Goal: Information Seeking & Learning: Learn about a topic

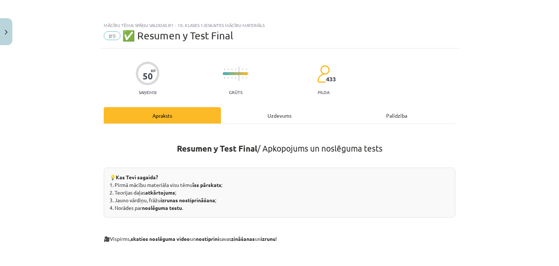
scroll to position [238, 0]
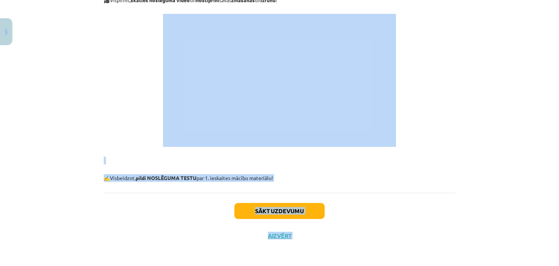
click at [12, 28] on div "Mācību tēma: Spāņu valodas b1 - 10. klases 1.ieskaites mācību materiāls #9 ✅ Re…" at bounding box center [279, 133] width 559 height 266
click at [109, 125] on p at bounding box center [279, 77] width 351 height 138
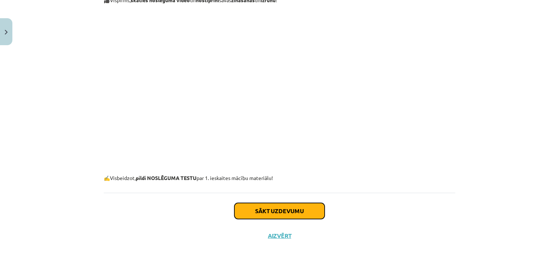
click at [299, 204] on button "Sākt uzdevumu" at bounding box center [279, 211] width 90 height 16
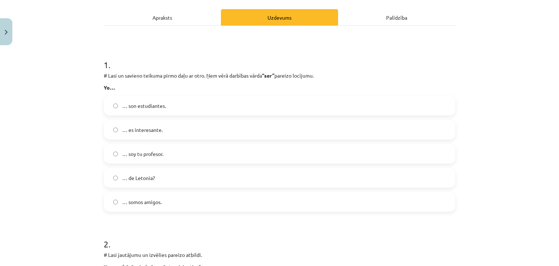
scroll to position [109, 0]
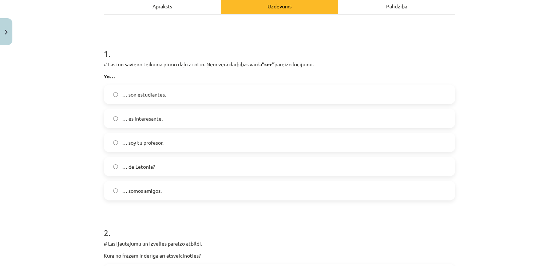
click at [163, 143] on label "… soy tu profesor." at bounding box center [279, 142] width 350 height 18
click at [91, 131] on div "Mācību tēma: Spāņu valodas b1 - 10. klases 1.ieskaites mācību materiāls #9 ✅ Re…" at bounding box center [279, 133] width 559 height 266
drag, startPoint x: 91, startPoint y: 131, endPoint x: 70, endPoint y: 124, distance: 21.7
click at [70, 124] on div "Mācību tēma: Spāņu valodas b1 - 10. klases 1.ieskaites mācību materiāls #9 ✅ Re…" at bounding box center [279, 133] width 559 height 266
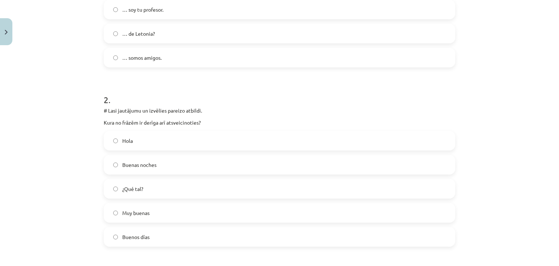
scroll to position [255, 0]
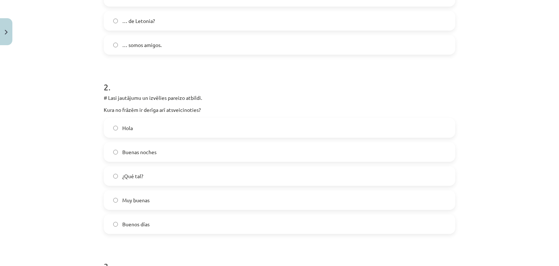
drag, startPoint x: 81, startPoint y: 107, endPoint x: 59, endPoint y: 112, distance: 23.6
click at [59, 112] on div "Mācību tēma: Spāņu valodas b1 - 10. klases 1.ieskaites mācību materiāls #9 ✅ Re…" at bounding box center [279, 133] width 559 height 266
click at [155, 155] on label "Buenas noches" at bounding box center [279, 152] width 350 height 18
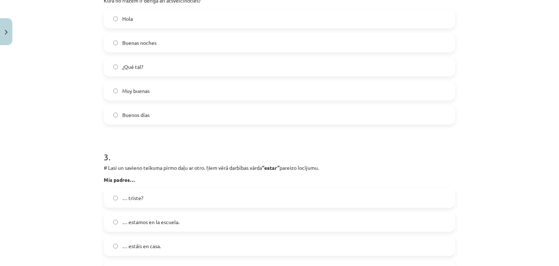
scroll to position [473, 0]
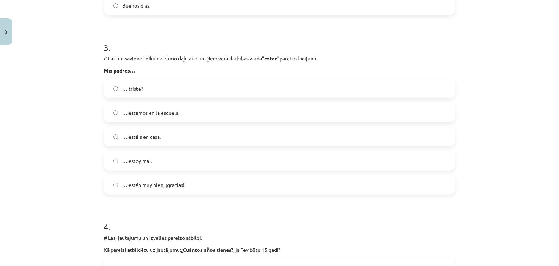
drag, startPoint x: 214, startPoint y: 76, endPoint x: 160, endPoint y: 68, distance: 54.0
drag, startPoint x: 160, startPoint y: 68, endPoint x: 46, endPoint y: 70, distance: 114.2
click at [46, 70] on div "Mācību tēma: Spāņu valodas b1 - 10. klases 1.ieskaites mācību materiāls #9 ✅ Re…" at bounding box center [279, 133] width 559 height 266
click at [467, 89] on div "Mācību tēma: Spāņu valodas b1 - 10. klases 1.ieskaites mācību materiāls #9 ✅ Re…" at bounding box center [279, 133] width 559 height 266
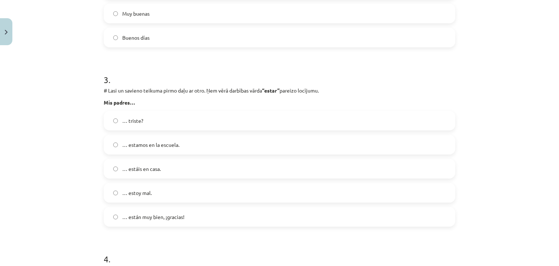
scroll to position [436, 0]
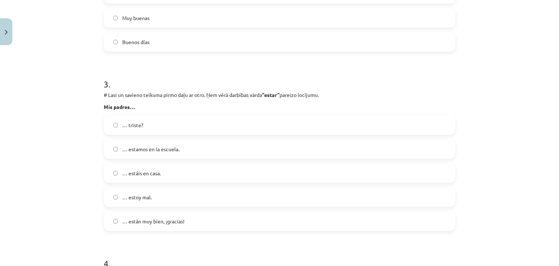
click at [133, 174] on span "… estáis en casa." at bounding box center [141, 173] width 39 height 8
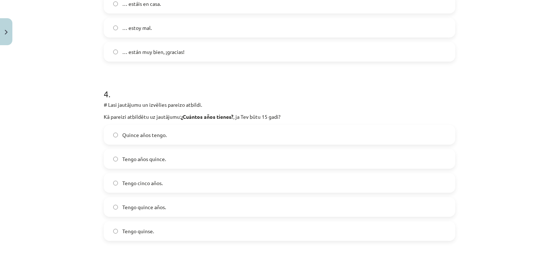
scroll to position [618, 0]
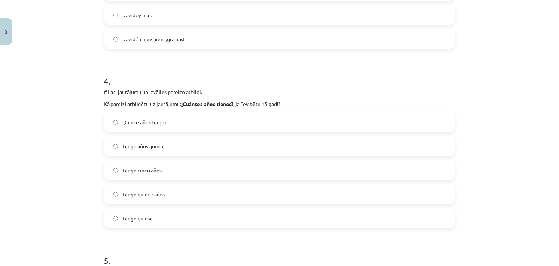
click at [146, 125] on span "Quince años tengo." at bounding box center [144, 122] width 44 height 8
click at [82, 102] on div "Mācību tēma: Spāņu valodas b1 - 10. klases 1.ieskaites mācību materiāls #9 ✅ Re…" at bounding box center [279, 133] width 559 height 266
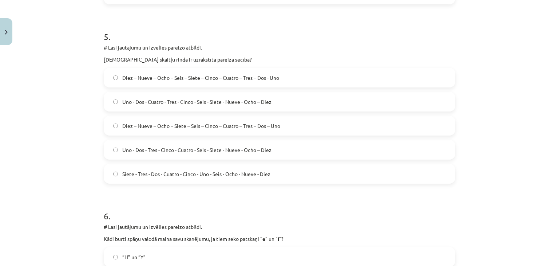
scroll to position [873, 0]
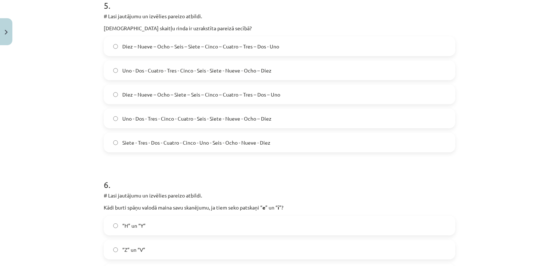
click at [234, 96] on span "Diez – Nueve – Ocho – Siete – Seis – Cinco – Cuatro – Tres – Dos – Uno" at bounding box center [201, 95] width 158 height 8
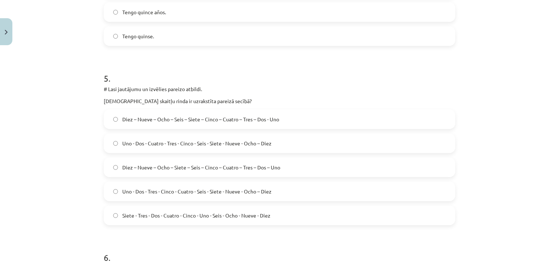
scroll to position [982, 0]
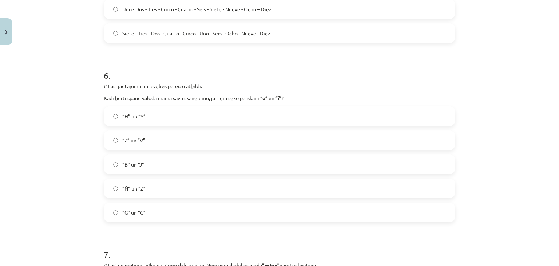
drag, startPoint x: 222, startPoint y: 111, endPoint x: 31, endPoint y: 130, distance: 192.7
click at [31, 130] on div "Mācību tēma: Spāņu valodas b1 - 10. klases 1.ieskaites mācību materiāls #9 ✅ Re…" at bounding box center [279, 133] width 559 height 266
click at [30, 130] on div "Mācību tēma: Spāņu valodas b1 - 10. klases 1.ieskaites mācību materiāls #9 ✅ Re…" at bounding box center [279, 133] width 559 height 266
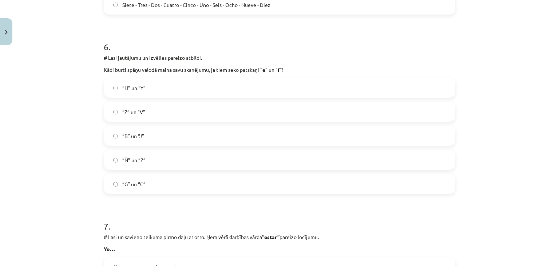
scroll to position [1055, 0]
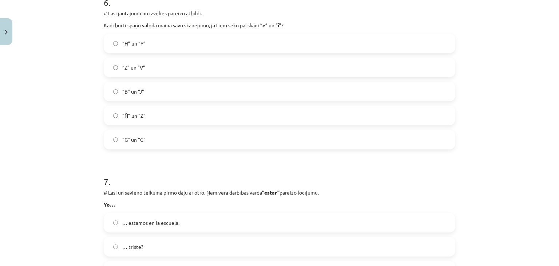
click at [123, 147] on label "“G” un “C”" at bounding box center [279, 139] width 350 height 18
click at [62, 147] on div "Mācību tēma: Spāņu valodas b1 - 10. klases 1.ieskaites mācību materiāls #9 ✅ Re…" at bounding box center [279, 133] width 559 height 266
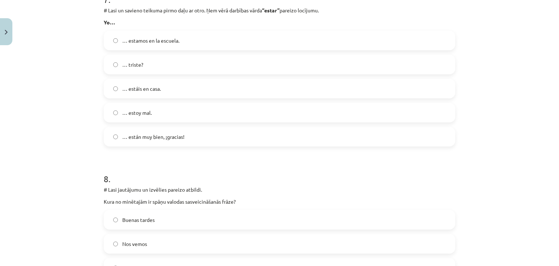
scroll to position [1200, 0]
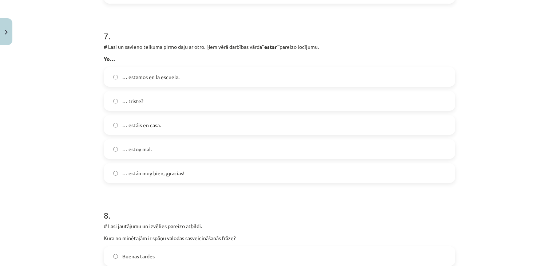
click at [147, 145] on span "… estoy mal." at bounding box center [136, 149] width 29 height 8
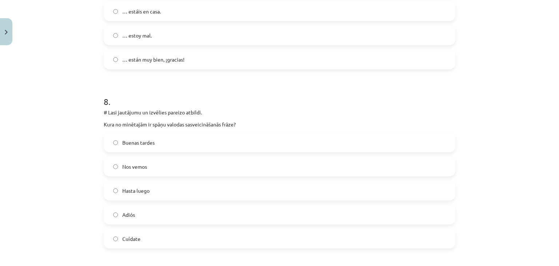
scroll to position [1346, 0]
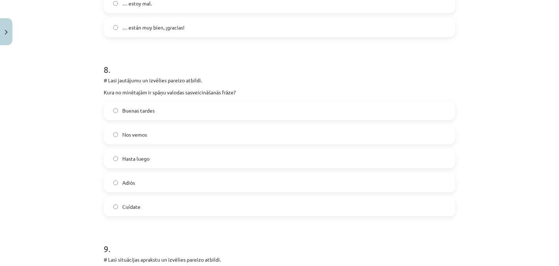
click at [34, 123] on div "Mācību tēma: Spāņu valodas b1 - 10. klases 1.ieskaites mācību materiāls #9 ✅ Re…" at bounding box center [279, 133] width 559 height 266
click at [154, 114] on label "Buenas tardes" at bounding box center [279, 110] width 350 height 18
click at [73, 157] on div "Mācību tēma: Spāņu valodas b1 - 10. klases 1.ieskaites mācību materiāls #9 ✅ Re…" at bounding box center [279, 133] width 559 height 266
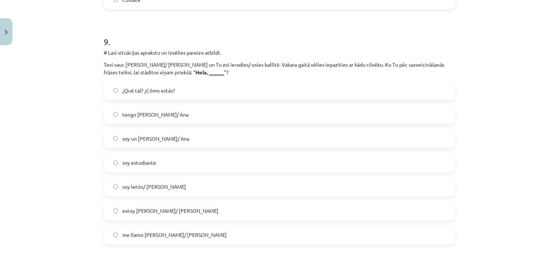
scroll to position [1564, 0]
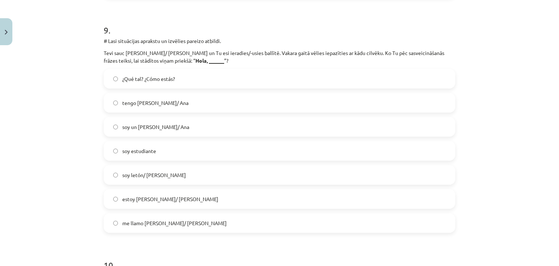
click at [148, 79] on span "¿Qué tal? ¿Cómo estás?" at bounding box center [148, 79] width 53 height 8
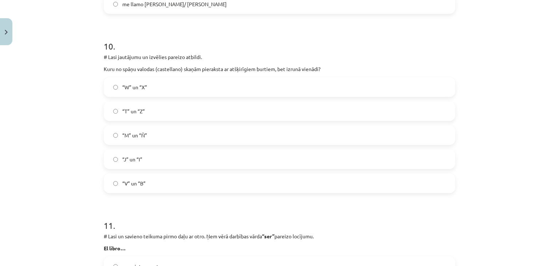
scroll to position [1782, 0]
click at [35, 97] on div "Mācību tēma: Spāņu valodas b1 - 10. klases 1.ieskaites mācību materiāls #9 ✅ Re…" at bounding box center [279, 133] width 559 height 266
click at [149, 138] on label "“M” un “Ñ”" at bounding box center [279, 135] width 350 height 18
click at [112, 107] on label "“T” un “Z”" at bounding box center [279, 111] width 350 height 18
click at [68, 96] on div "Mācību tēma: Spāņu valodas b1 - 10. klases 1.ieskaites mācību materiāls #9 ✅ Re…" at bounding box center [279, 133] width 559 height 266
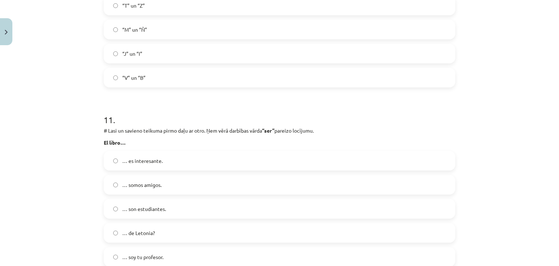
scroll to position [1928, 0]
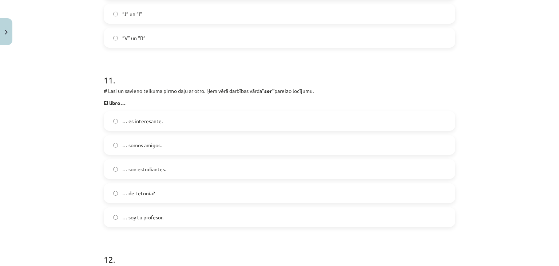
drag, startPoint x: -21, startPoint y: 188, endPoint x: -33, endPoint y: 200, distance: 17.7
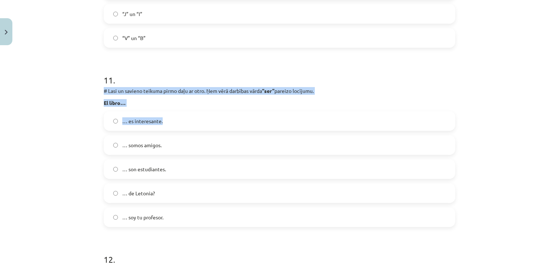
drag, startPoint x: -33, startPoint y: 200, endPoint x: 47, endPoint y: 89, distance: 137.1
click at [47, 89] on div "Mācību tēma: Spāņu valodas b1 - 10. klases 1.ieskaites mācību materiāls #9 ✅ Re…" at bounding box center [279, 133] width 559 height 266
click at [61, 102] on div "Mācību tēma: Spāņu valodas b1 - 10. klases 1.ieskaites mācību materiāls #9 ✅ Re…" at bounding box center [279, 133] width 559 height 266
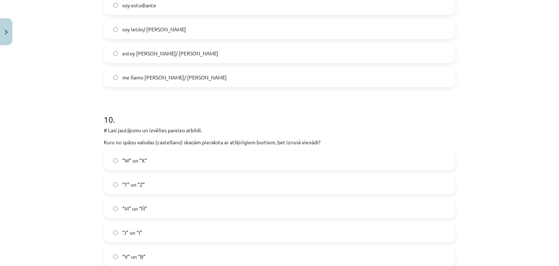
drag, startPoint x: 103, startPoint y: 100, endPoint x: 48, endPoint y: 102, distance: 54.2
click at [56, 117] on div "Mācību tēma: Spāņu valodas b1 - 10. klases 1.ieskaites mācību materiāls #9 ✅ Re…" at bounding box center [279, 133] width 559 height 266
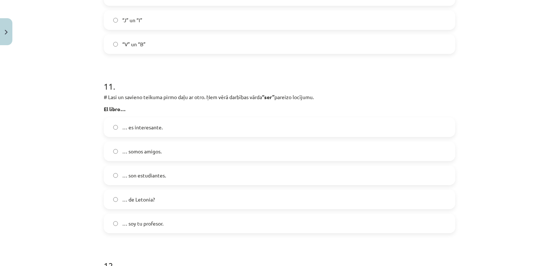
scroll to position [1964, 0]
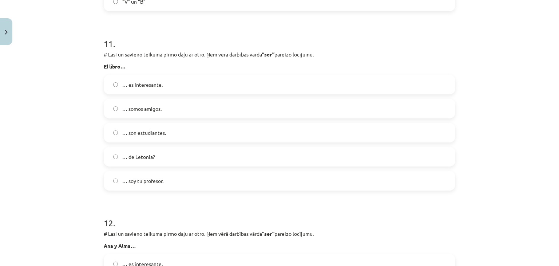
click at [45, 101] on div "Mācību tēma: Spāņu valodas b1 - 10. klases 1.ieskaites mācību materiāls #9 ✅ Re…" at bounding box center [279, 133] width 559 height 266
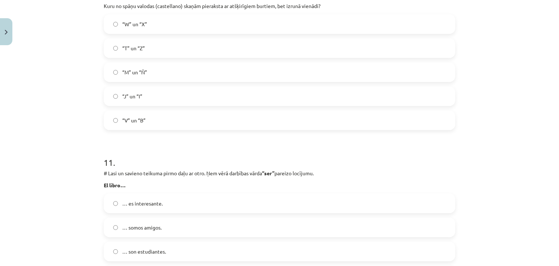
scroll to position [1928, 0]
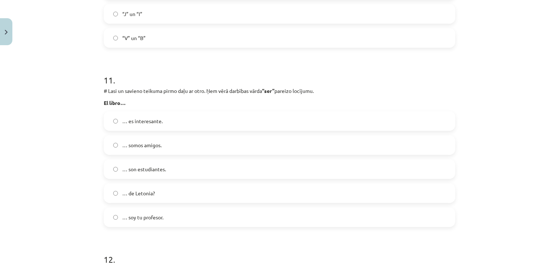
drag, startPoint x: 83, startPoint y: 89, endPoint x: 55, endPoint y: 87, distance: 27.7
click at [55, 87] on div "Mācību tēma: Spāņu valodas b1 - 10. klases 1.ieskaites mācību materiāls #9 ✅ Re…" at bounding box center [279, 133] width 559 height 266
click at [132, 222] on label "… soy tu profesor." at bounding box center [279, 217] width 350 height 18
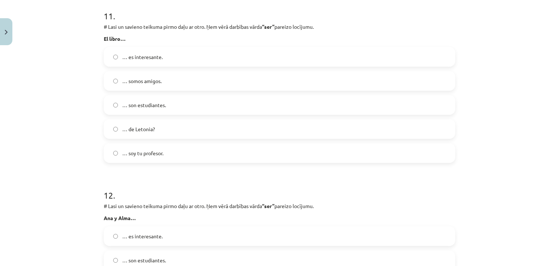
scroll to position [2146, 0]
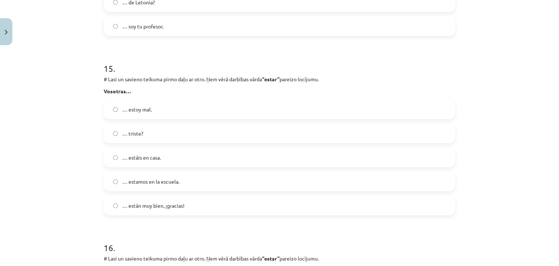
drag, startPoint x: 90, startPoint y: 101, endPoint x: 71, endPoint y: 91, distance: 21.8
click at [71, 92] on div "Mācību tēma: Spāņu valodas b1 - 10. klases 1.ieskaites mācību materiāls #9 ✅ Re…" at bounding box center [279, 133] width 559 height 266
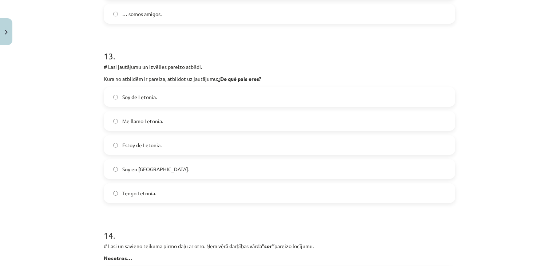
scroll to position [2322, 0]
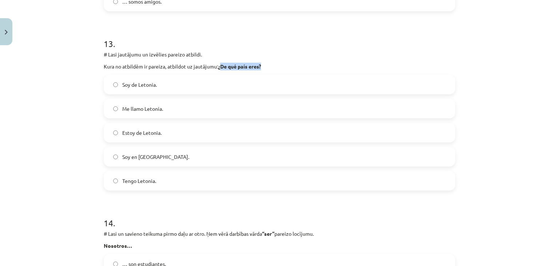
drag, startPoint x: 220, startPoint y: 66, endPoint x: 263, endPoint y: 64, distance: 43.7
click at [263, 64] on p "Kura no atbildēm ir pareiza, atbildot uz jautājumu: ¿De qué país eres?" at bounding box center [279, 67] width 351 height 8
copy strong "De qué país eres?"
click at [72, 96] on div "Mācību tēma: Spāņu valodas b1 - 10. klases 1.ieskaites mācību materiāls #9 ✅ Re…" at bounding box center [279, 133] width 559 height 266
click at [140, 83] on span "Soy de Letonia." at bounding box center [139, 85] width 35 height 8
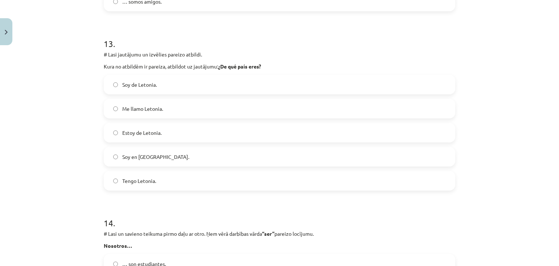
click at [122, 88] on label "Soy de Letonia." at bounding box center [279, 84] width 350 height 18
click at [88, 83] on div "Mācību tēma: Spāņu valodas b1 - 10. klases 1.ieskaites mācību materiāls #9 ✅ Re…" at bounding box center [279, 133] width 559 height 266
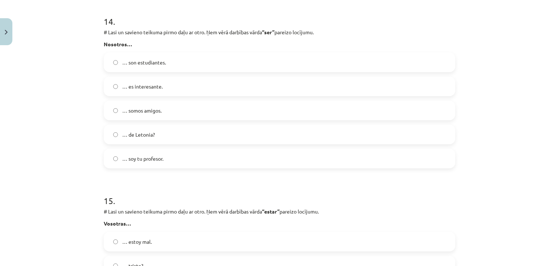
scroll to position [2540, 0]
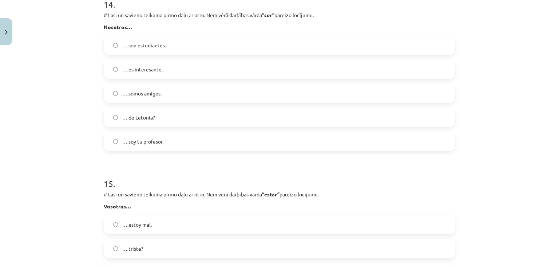
click at [150, 97] on label "… somos amigos." at bounding box center [279, 93] width 350 height 18
click at [71, 87] on div "Mācību tēma: Spāņu valodas b1 - 10. klases 1.ieskaites mācību materiāls #9 ✅ Re…" at bounding box center [279, 133] width 559 height 266
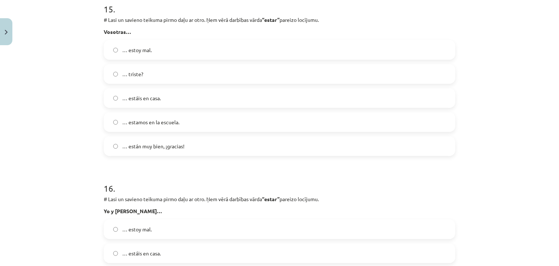
drag, startPoint x: 86, startPoint y: 76, endPoint x: 85, endPoint y: 82, distance: 6.2
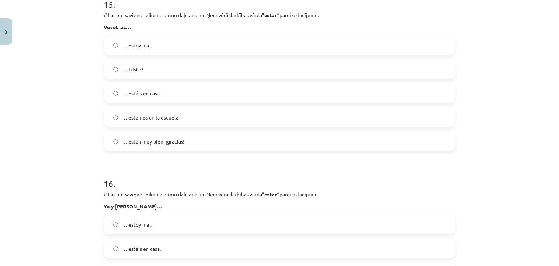
scroll to position [2720, 0]
click at [68, 84] on div "Mācību tēma: Spāņu valodas b1 - 10. klases 1.ieskaites mācību materiāls #9 ✅ Re…" at bounding box center [279, 133] width 559 height 266
click at [117, 91] on label "… estáis en casa." at bounding box center [279, 93] width 350 height 18
click at [66, 85] on div "Mācību tēma: Spāņu valodas b1 - 10. klases 1.ieskaites mācību materiāls #9 ✅ Re…" at bounding box center [279, 133] width 559 height 266
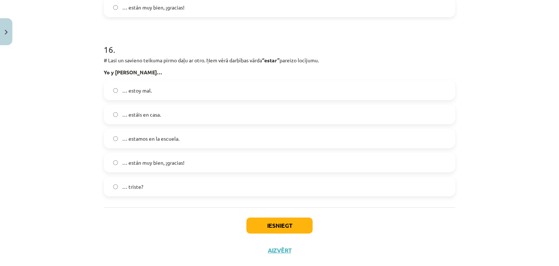
scroll to position [2865, 0]
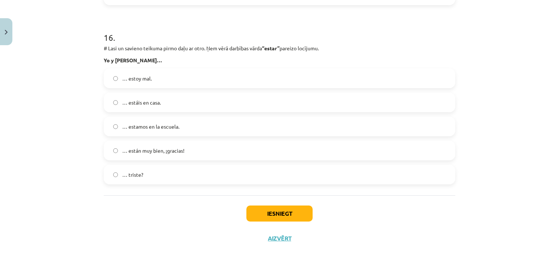
click at [75, 40] on div "Mācību tēma: Spāņu valodas b1 - 10. klases 1.ieskaites mācību materiāls #9 ✅ Re…" at bounding box center [279, 133] width 559 height 266
drag, startPoint x: 36, startPoint y: 56, endPoint x: 39, endPoint y: 40, distance: 16.3
click at [39, 40] on div "Mācību tēma: Spāņu valodas b1 - 10. klases 1.ieskaites mācību materiāls #9 ✅ Re…" at bounding box center [279, 133] width 559 height 266
click at [145, 69] on label "… estoy mal." at bounding box center [279, 78] width 350 height 18
click at [56, 94] on div "Mācību tēma: Spāņu valodas b1 - 10. klases 1.ieskaites mācību materiāls #9 ✅ Re…" at bounding box center [279, 133] width 559 height 266
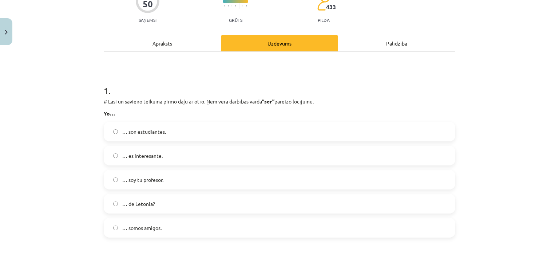
scroll to position [73, 0]
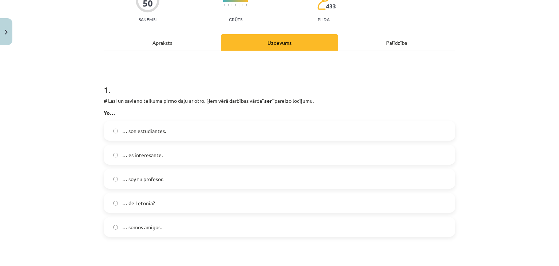
click at [65, 173] on div "Mācību tēma: Spāņu valodas b1 - 10. klases 1.ieskaites mācību materiāls #9 ✅ Re…" at bounding box center [279, 133] width 559 height 266
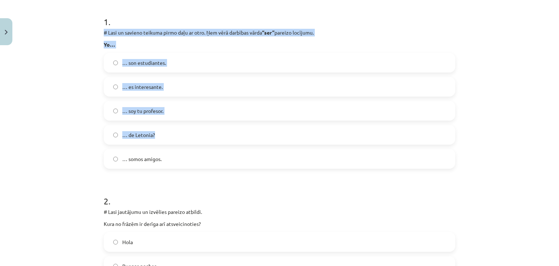
scroll to position [145, 0]
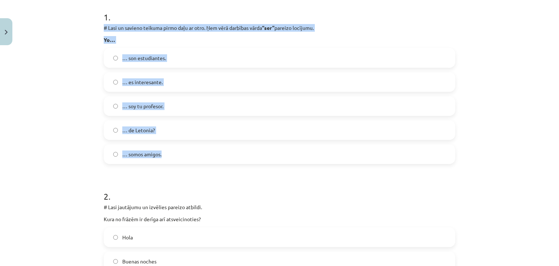
drag, startPoint x: 101, startPoint y: 101, endPoint x: 185, endPoint y: 150, distance: 97.0
click at [185, 150] on div "1 . # Lasi un savieno teikuma pirmo daļu ar otro. Ņem vērā darbības vārda “ser”…" at bounding box center [279, 81] width 351 height 164
copy div "# Lasi un savieno teikuma pirmo daļu ar otro. Ņem vērā darbības vārda “ser” par…"
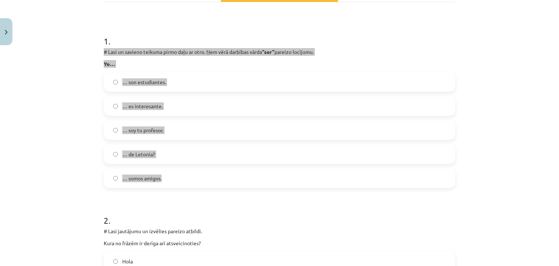
scroll to position [109, 0]
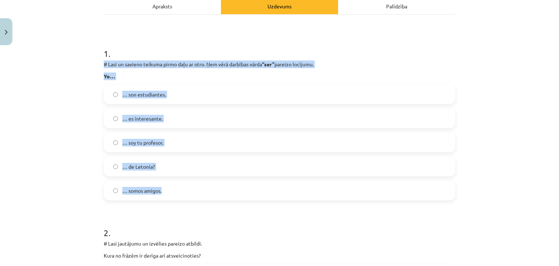
click at [69, 122] on div "Mācību tēma: Spāņu valodas b1 - 10. klases 1.ieskaites mācību materiāls #9 ✅ Re…" at bounding box center [279, 133] width 559 height 266
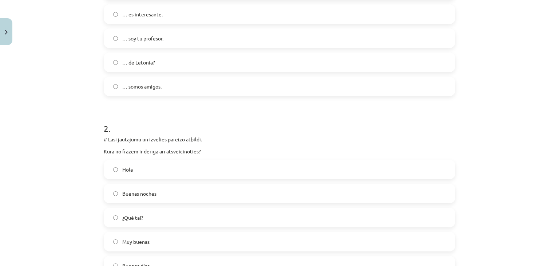
scroll to position [218, 0]
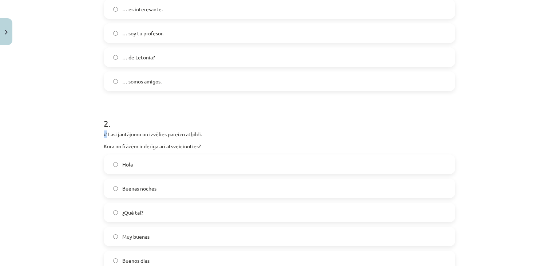
click at [104, 132] on p "# Lasi jautājumu un izvēlies pareizo atbildi." at bounding box center [279, 134] width 351 height 8
click at [93, 132] on div "Mācību tēma: Spāņu valodas b1 - 10. klases 1.ieskaites mācību materiāls #9 ✅ Re…" at bounding box center [279, 133] width 559 height 266
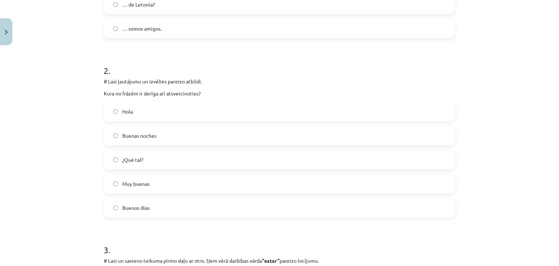
scroll to position [327, 0]
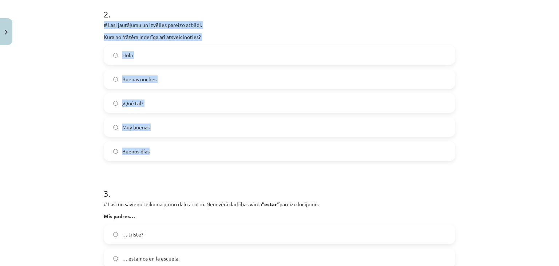
drag, startPoint x: 101, startPoint y: 25, endPoint x: 179, endPoint y: 152, distance: 148.9
click at [179, 152] on div "2 . # Lasi jautājumu un izvēlies pareizo atbildi. Kura no frāzēm ir derīga arī …" at bounding box center [279, 78] width 351 height 164
copy div "# Lasi jautājumu un izvēlies pareizo atbildi. Kura no frāzēm ir derīga arī atsv…"
click at [63, 85] on div "Mācību tēma: Spāņu valodas b1 - 10. klases 1.ieskaites mācību materiāls #9 ✅ Re…" at bounding box center [279, 133] width 559 height 266
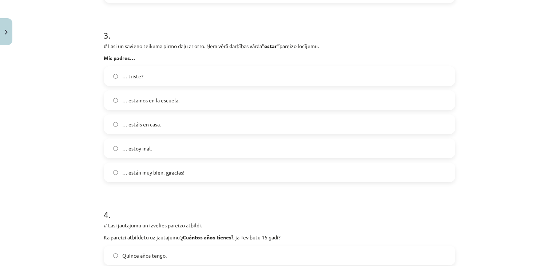
scroll to position [473, 0]
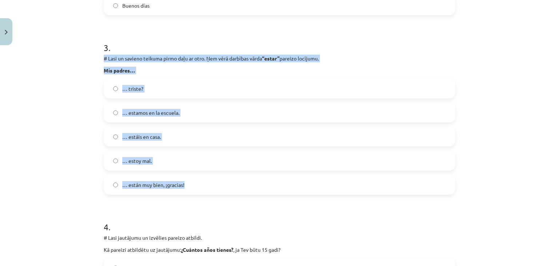
drag, startPoint x: 101, startPoint y: 60, endPoint x: 187, endPoint y: 187, distance: 153.5
click at [187, 187] on div "3 . # Lasi un savieno teikuma pirmo daļu ar otro. Ņem vērā darbības vārda “esta…" at bounding box center [279, 112] width 351 height 164
copy div "# Lasi un savieno teikuma pirmo daļu ar otro. Ņem vērā darbības vārda “estar” p…"
click at [65, 151] on div "Mācību tēma: Spāņu valodas b1 - 10. klases 1.ieskaites mācību materiāls #9 ✅ Re…" at bounding box center [279, 133] width 559 height 266
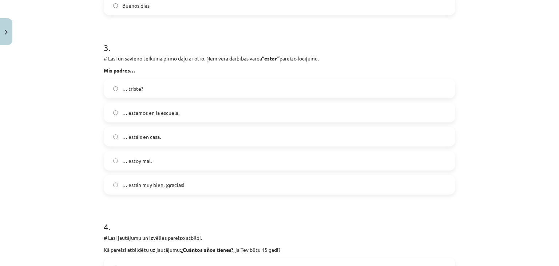
click at [186, 184] on label "… están muy bien, ¡gracias!" at bounding box center [279, 184] width 350 height 18
click at [79, 168] on div "Mācību tēma: Spāņu valodas b1 - 10. klases 1.ieskaites mācību materiāls #9 ✅ Re…" at bounding box center [279, 133] width 559 height 266
drag, startPoint x: 76, startPoint y: 168, endPoint x: 56, endPoint y: 175, distance: 20.8
click at [56, 175] on div "Mācību tēma: Spāņu valodas b1 - 10. klases 1.ieskaites mācību materiāls #9 ✅ Re…" at bounding box center [279, 133] width 559 height 266
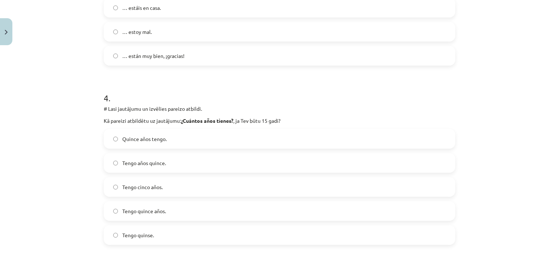
scroll to position [655, 0]
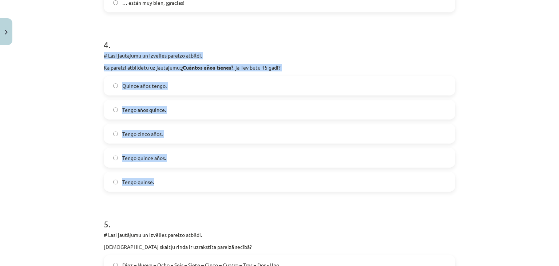
drag, startPoint x: 102, startPoint y: 56, endPoint x: 197, endPoint y: 181, distance: 157.0
click at [197, 181] on div "4 . # Lasi jautājumu un izvēlies pareizo atbildi. Kā pareizi atbildētu uz jautā…" at bounding box center [279, 109] width 351 height 164
copy div "# Lasi jautājumu un izvēlies pareizo atbildi. Kā pareizi atbildētu uz jautājumu…"
click at [39, 168] on div "Mācību tēma: Spāņu valodas b1 - 10. klases 1.ieskaites mācību materiāls #9 ✅ Re…" at bounding box center [279, 133] width 559 height 266
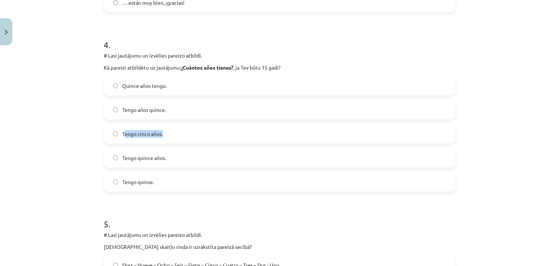
drag, startPoint x: 121, startPoint y: 135, endPoint x: 104, endPoint y: 144, distance: 19.5
click at [104, 144] on div "Quince años tengo. Tengo años quince. Tengo cinco años. Tengo quince años. Teng…" at bounding box center [279, 134] width 351 height 116
click at [109, 153] on label "Tengo quince años." at bounding box center [279, 157] width 350 height 18
click at [81, 149] on div "Mācību tēma: Spāņu valodas b1 - 10. klases 1.ieskaites mācību materiāls #9 ✅ Re…" at bounding box center [279, 133] width 559 height 266
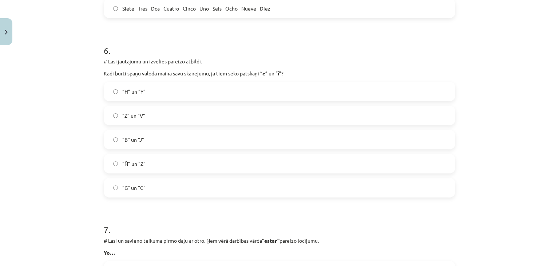
scroll to position [1018, 0]
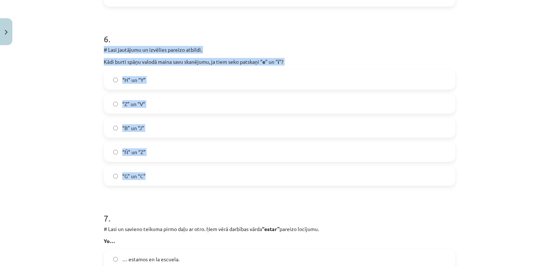
drag, startPoint x: 101, startPoint y: 48, endPoint x: 176, endPoint y: 168, distance: 141.6
click at [176, 168] on div "6 . # Lasi jautājumu un izvēlies pareizo atbildi. Kādi burti spāņu valodā maina…" at bounding box center [279, 103] width 351 height 164
copy div "# Lasi jautājumu un izvēlies pareizo atbildi. Kādi burti spāņu valodā maina sav…"
click at [73, 101] on div "Mācību tēma: Spāņu valodas b1 - 10. klases 1.ieskaites mācību materiāls #9 ✅ Re…" at bounding box center [279, 133] width 559 height 266
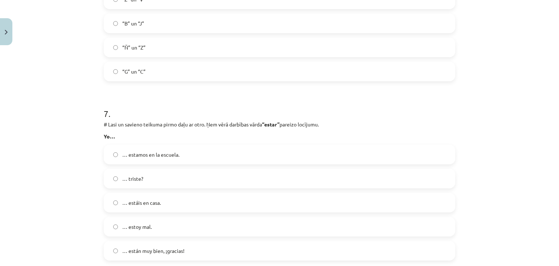
scroll to position [1164, 0]
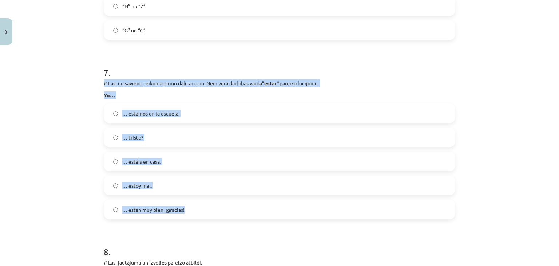
drag, startPoint x: 101, startPoint y: 82, endPoint x: 195, endPoint y: 210, distance: 159.0
click at [195, 210] on div "7 . # Lasi un savieno teikuma pirmo daļu ar otro. Ņem vērā darbības vārda “esta…" at bounding box center [279, 137] width 351 height 164
copy div "# Lasi un savieno teikuma pirmo daļu ar otro. Ņem vērā darbības vārda “estar” p…"
click at [68, 142] on div "Mācību tēma: Spāņu valodas b1 - 10. klases 1.ieskaites mācību materiāls #9 ✅ Re…" at bounding box center [279, 133] width 559 height 266
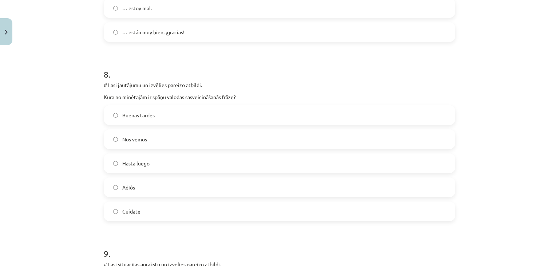
scroll to position [1346, 0]
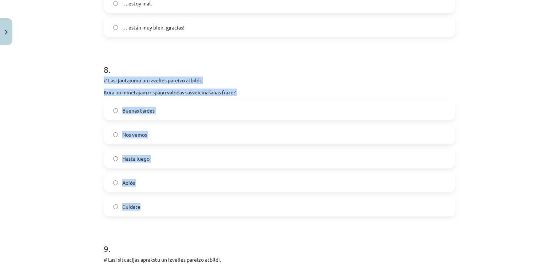
drag, startPoint x: 102, startPoint y: 79, endPoint x: 163, endPoint y: 203, distance: 138.1
click at [163, 203] on div "8 . # Lasi jautājumu un izvēlies pareizo atbildi. Kura no minētajām ir spāņu va…" at bounding box center [279, 134] width 351 height 164
copy div "# Lasi jautājumu un izvēlies pareizo atbildi. Kura no minētajām ir spāņu valoda…"
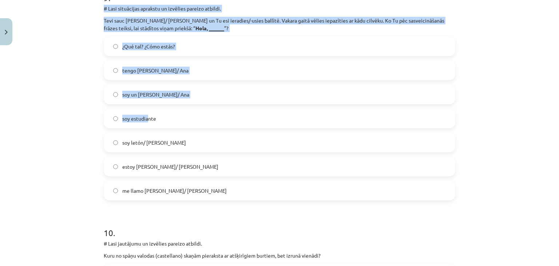
scroll to position [1600, 0]
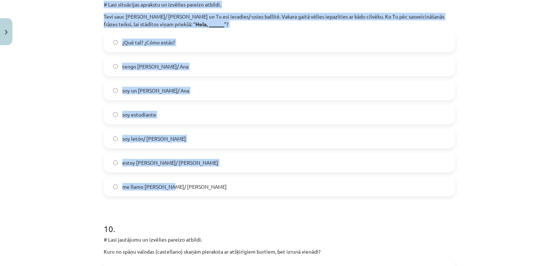
drag, startPoint x: 101, startPoint y: 115, endPoint x: 186, endPoint y: 190, distance: 113.1
click at [186, 190] on div "9 . # Lasi situācijas aprakstu un izvēlies pareizo atbildi. Tevi sauc [PERSON_N…" at bounding box center [279, 86] width 351 height 220
copy div "# Lasi situācijas aprakstu un izvēlies pareizo atbildi. Tevi sauc [PERSON_NAME]…"
click at [42, 85] on div "Mācību tēma: Spāņu valodas b1 - 10. klases 1.ieskaites mācību materiāls #9 ✅ Re…" at bounding box center [279, 133] width 559 height 266
click at [54, 89] on div "Mācību tēma: Spāņu valodas b1 - 10. klases 1.ieskaites mācību materiāls #9 ✅ Re…" at bounding box center [279, 133] width 559 height 266
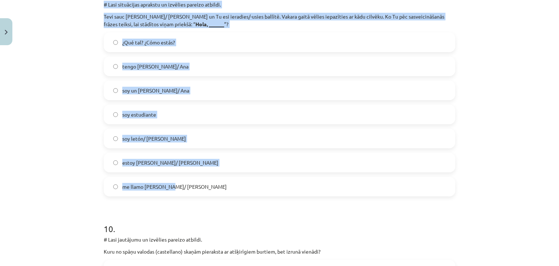
click at [79, 107] on div "Mācību tēma: Spāņu valodas b1 - 10. klases 1.ieskaites mācību materiāls #9 ✅ Re…" at bounding box center [279, 133] width 559 height 266
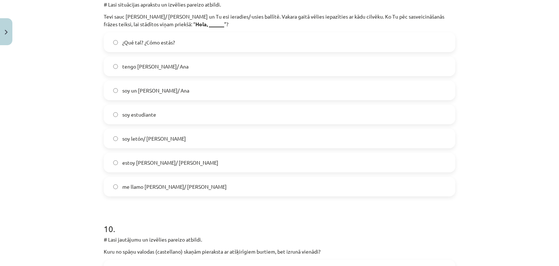
click at [116, 187] on label "me llamo [PERSON_NAME]/ [PERSON_NAME]" at bounding box center [279, 186] width 350 height 18
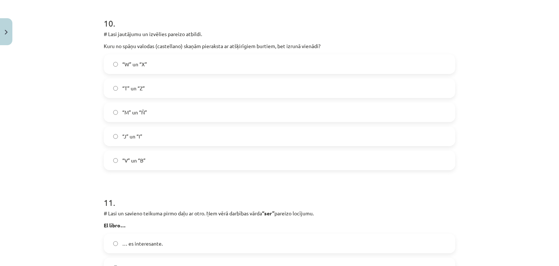
scroll to position [1819, 0]
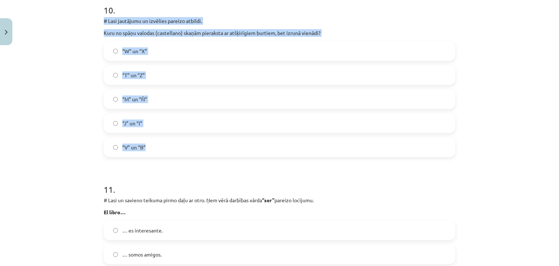
drag, startPoint x: 101, startPoint y: 21, endPoint x: 176, endPoint y: 148, distance: 147.3
click at [176, 148] on div "10 . # Lasi jautājumu un izvēlies pareizo atbildi. Kuru no spāņu valodas (caste…" at bounding box center [279, 74] width 351 height 164
copy div "# Lasi jautājumu un izvēlies pareizo atbildi. Kuru no spāņu valodas (castellano…"
click at [49, 57] on div "Mācību tēma: Spāņu valodas b1 - 10. klases 1.ieskaites mācību materiāls #9 ✅ Re…" at bounding box center [279, 133] width 559 height 266
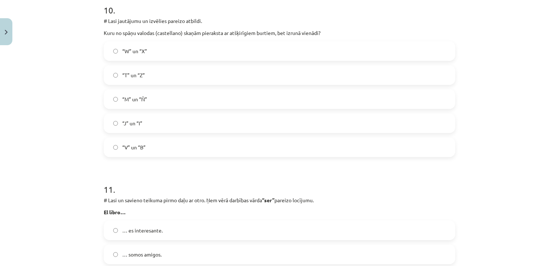
click at [111, 152] on label "“V” un “B”" at bounding box center [279, 147] width 350 height 18
click at [68, 141] on div "Mācību tēma: Spāņu valodas b1 - 10. klases 1.ieskaites mācību materiāls #9 ✅ Re…" at bounding box center [279, 133] width 559 height 266
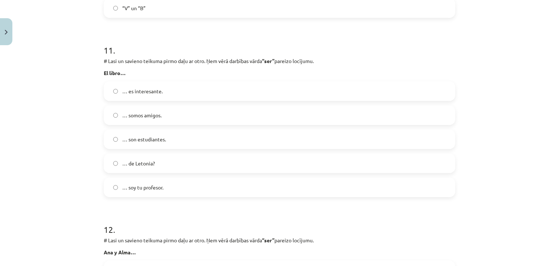
scroll to position [1964, 0]
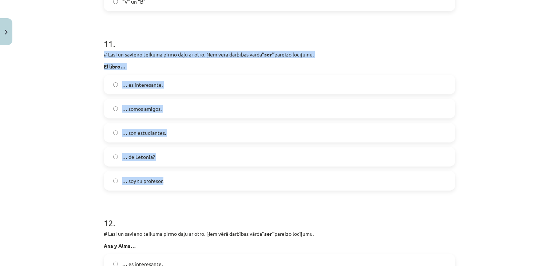
drag, startPoint x: 102, startPoint y: 53, endPoint x: 186, endPoint y: 175, distance: 148.2
click at [186, 175] on div "11 . # Lasi un savieno teikuma pirmo daļu ar otro. Ņem vērā darbības vārda “ser…" at bounding box center [279, 108] width 351 height 164
click at [52, 101] on div "Mācību tēma: Spāņu valodas b1 - 10. klases 1.ieskaites mācību materiāls #9 ✅ Re…" at bounding box center [279, 133] width 559 height 266
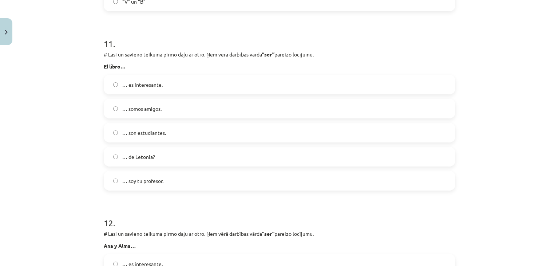
click at [120, 89] on label "… es interesante." at bounding box center [279, 84] width 350 height 18
click at [49, 105] on div "Mācību tēma: Spāņu valodas b1 - 10. klases 1.ieskaites mācību materiāls #9 ✅ Re…" at bounding box center [279, 133] width 559 height 266
drag, startPoint x: 21, startPoint y: 70, endPoint x: 77, endPoint y: 46, distance: 60.3
click at [77, 46] on div "Mācību tēma: Spāņu valodas b1 - 10. klases 1.ieskaites mācību materiāls #9 ✅ Re…" at bounding box center [279, 133] width 559 height 266
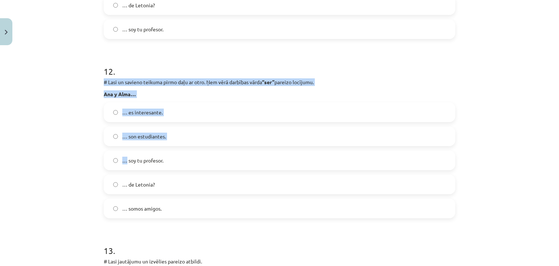
scroll to position [2146, 0]
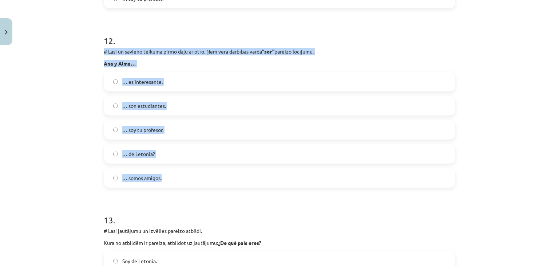
drag, startPoint x: 101, startPoint y: 123, endPoint x: 197, endPoint y: 179, distance: 110.5
click at [197, 179] on div "12 . # Lasi un savieno teikuma pirmo daļu ar otro. Ņem vērā darbības vārda “ser…" at bounding box center [279, 105] width 351 height 164
click at [55, 141] on div "Mācību tēma: Spāņu valodas b1 - 10. klases 1.ieskaites mācību materiāls #9 ✅ Re…" at bounding box center [279, 133] width 559 height 266
click at [65, 132] on div "Mācību tēma: Spāņu valodas b1 - 10. klases 1.ieskaites mācību materiāls #9 ✅ Re…" at bounding box center [279, 133] width 559 height 266
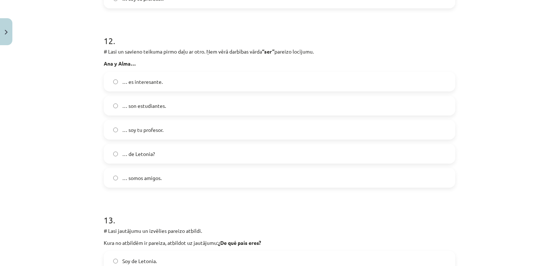
click at [72, 107] on div "Mācību tēma: Spāņu valodas b1 - 10. klases 1.ieskaites mācību materiāls #9 ✅ Re…" at bounding box center [279, 133] width 559 height 266
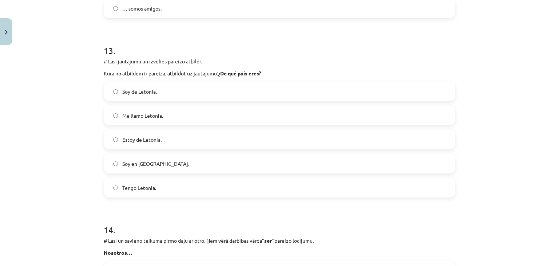
scroll to position [2328, 0]
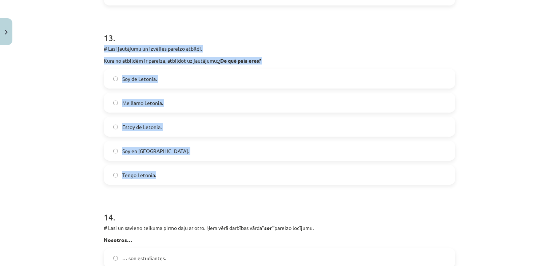
drag, startPoint x: 102, startPoint y: 47, endPoint x: 181, endPoint y: 167, distance: 143.6
click at [181, 167] on div "13 . # Lasi jautājumu un izvēlies pareizo atbildi. Kura no atbildēm ir pareiza,…" at bounding box center [279, 102] width 351 height 164
click at [40, 80] on div "Mācību tēma: Spāņu valodas b1 - 10. klases 1.ieskaites mācību materiāls #9 ✅ Re…" at bounding box center [279, 133] width 559 height 266
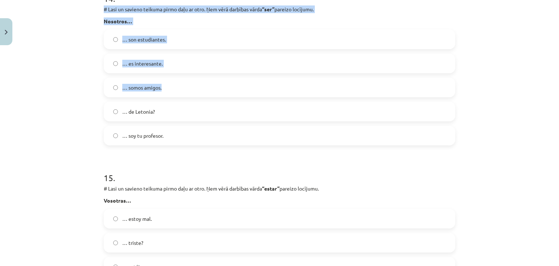
scroll to position [2546, 0]
drag, startPoint x: 100, startPoint y: 119, endPoint x: 173, endPoint y: 136, distance: 74.6
click at [50, 62] on div "Mācību tēma: Spāņu valodas b1 - 10. klases 1.ieskaites mācību materiāls #9 ✅ Re…" at bounding box center [279, 133] width 559 height 266
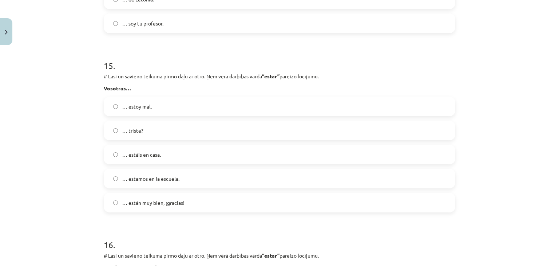
scroll to position [2692, 0]
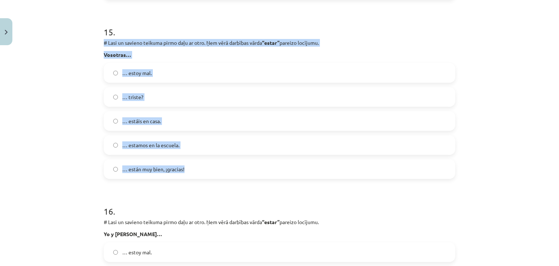
drag, startPoint x: 101, startPoint y: 43, endPoint x: 203, endPoint y: 166, distance: 160.4
click at [203, 166] on div "15 . # Lasi un savieno teikuma pirmo daļu ar otro. Ņem vērā darbības vārda “est…" at bounding box center [279, 96] width 351 height 164
click at [49, 81] on div "Mācību tēma: Spāņu valodas b1 - 10. klases 1.ieskaites mācību materiāls #9 ✅ Re…" at bounding box center [279, 133] width 559 height 266
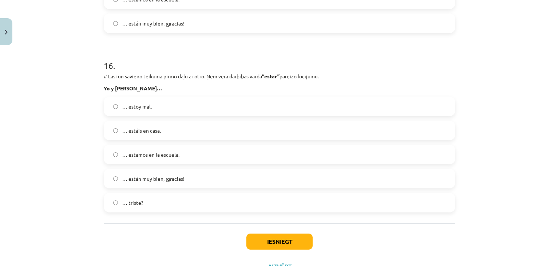
scroll to position [2868, 0]
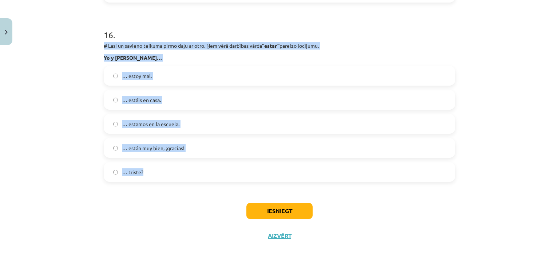
drag, startPoint x: 101, startPoint y: 45, endPoint x: 163, endPoint y: 171, distance: 140.6
click at [163, 171] on div "16 . # Lasi un savieno teikuma pirmo daļu ar otro. Ņem vērā darbības vārda “est…" at bounding box center [279, 99] width 351 height 164
click at [62, 109] on div "Mācību tēma: Spāņu valodas b1 - 10. klases 1.ieskaites mācību materiāls #9 ✅ Re…" at bounding box center [279, 133] width 559 height 266
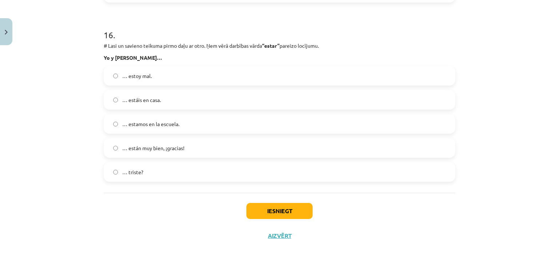
click at [6, 171] on div "Mācību tēma: Spāņu valodas b1 - 10. klases 1.ieskaites mācību materiāls #9 ✅ Re…" at bounding box center [279, 133] width 559 height 266
click at [293, 208] on button "Iesniegt" at bounding box center [279, 211] width 66 height 16
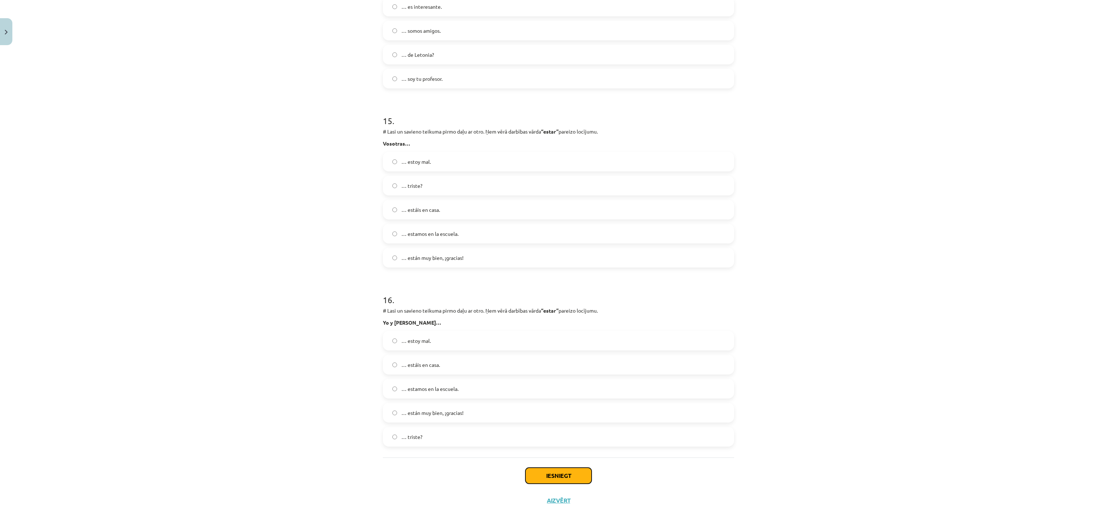
scroll to position [2604, 0]
click at [558, 265] on button "Iesniegt" at bounding box center [559, 475] width 66 height 16
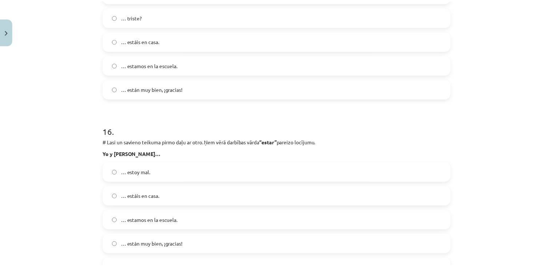
scroll to position [2868, 0]
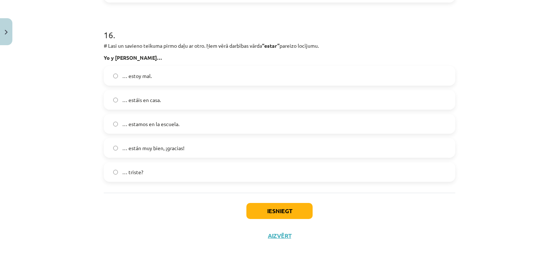
click at [39, 57] on div "Mācību tēma: Spāņu valodas b1 - 10. klases 1.ieskaites mācību materiāls #9 ✅ Re…" at bounding box center [279, 133] width 559 height 266
click at [8, 27] on button "Close" at bounding box center [6, 31] width 12 height 27
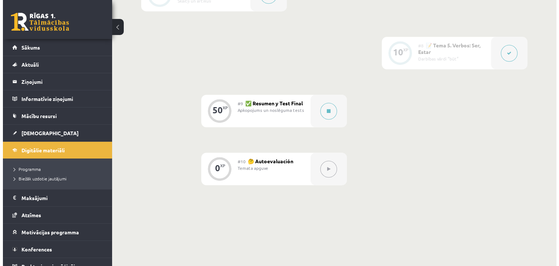
scroll to position [591, 0]
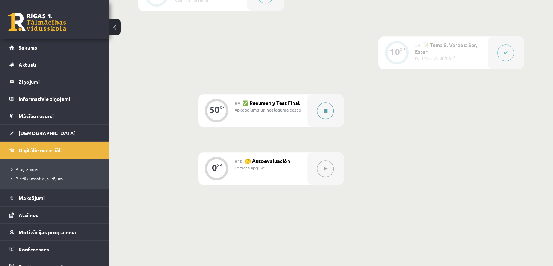
click at [325, 113] on icon at bounding box center [326, 110] width 4 height 4
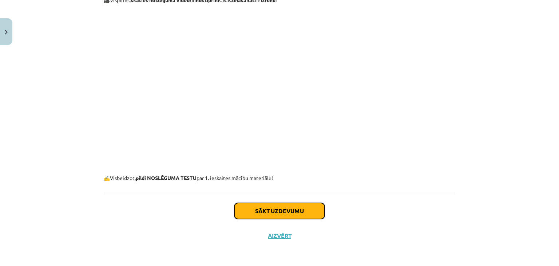
click at [311, 217] on button "Sākt uzdevumu" at bounding box center [279, 211] width 90 height 16
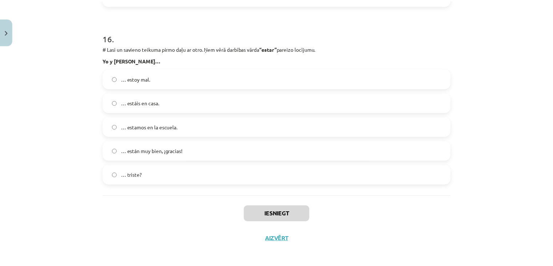
scroll to position [2868, 0]
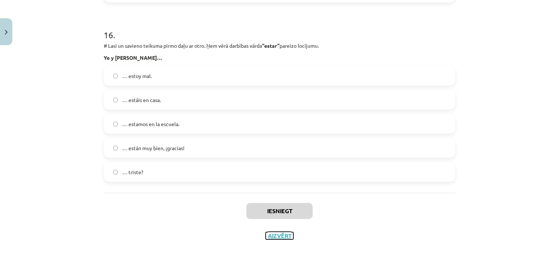
click at [278, 233] on button "Aizvērt" at bounding box center [280, 235] width 28 height 7
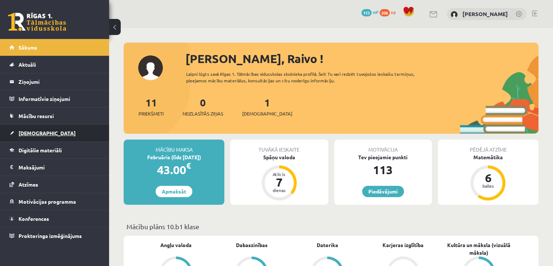
click at [49, 139] on link "[DEMOGRAPHIC_DATA]" at bounding box center [54, 132] width 91 height 17
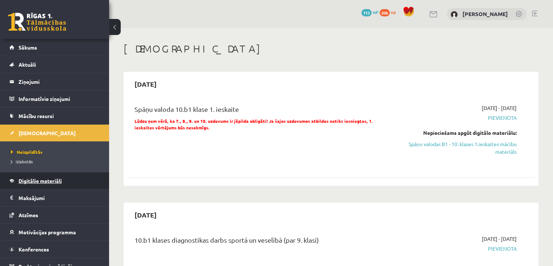
click at [44, 179] on span "Digitālie materiāli" at bounding box center [40, 180] width 43 height 7
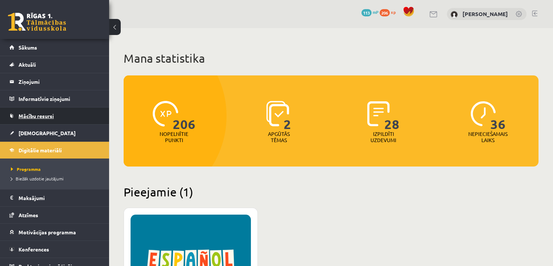
click at [43, 115] on span "Mācību resursi" at bounding box center [36, 115] width 35 height 7
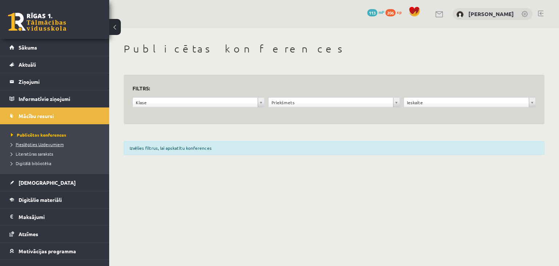
click at [49, 142] on span "Pieslēgties Uzdevumiem" at bounding box center [37, 144] width 53 height 6
